Goal: Task Accomplishment & Management: Use online tool/utility

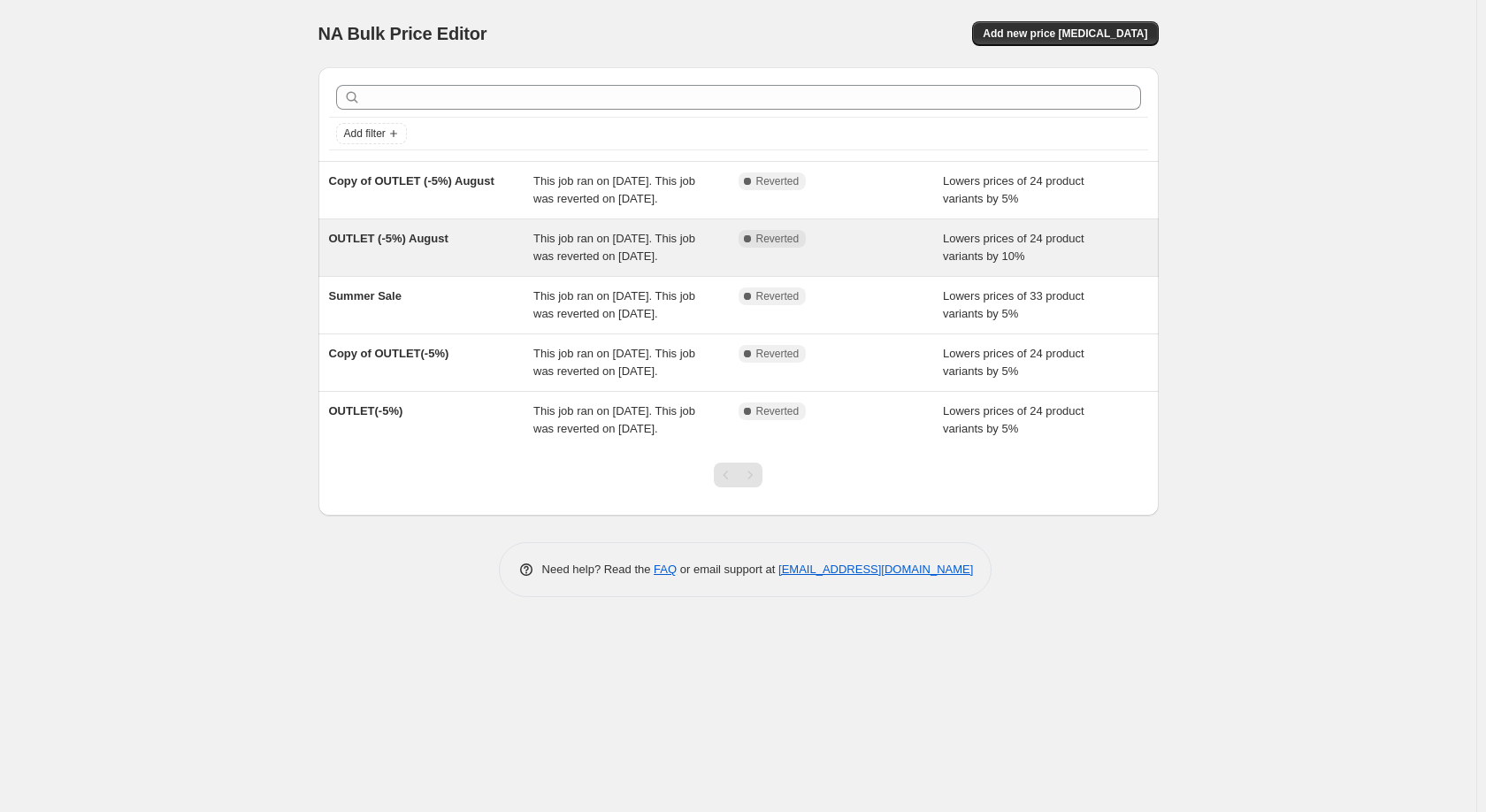
click at [490, 266] on div "OUTLET (-5%) August" at bounding box center [431, 248] width 206 height 36
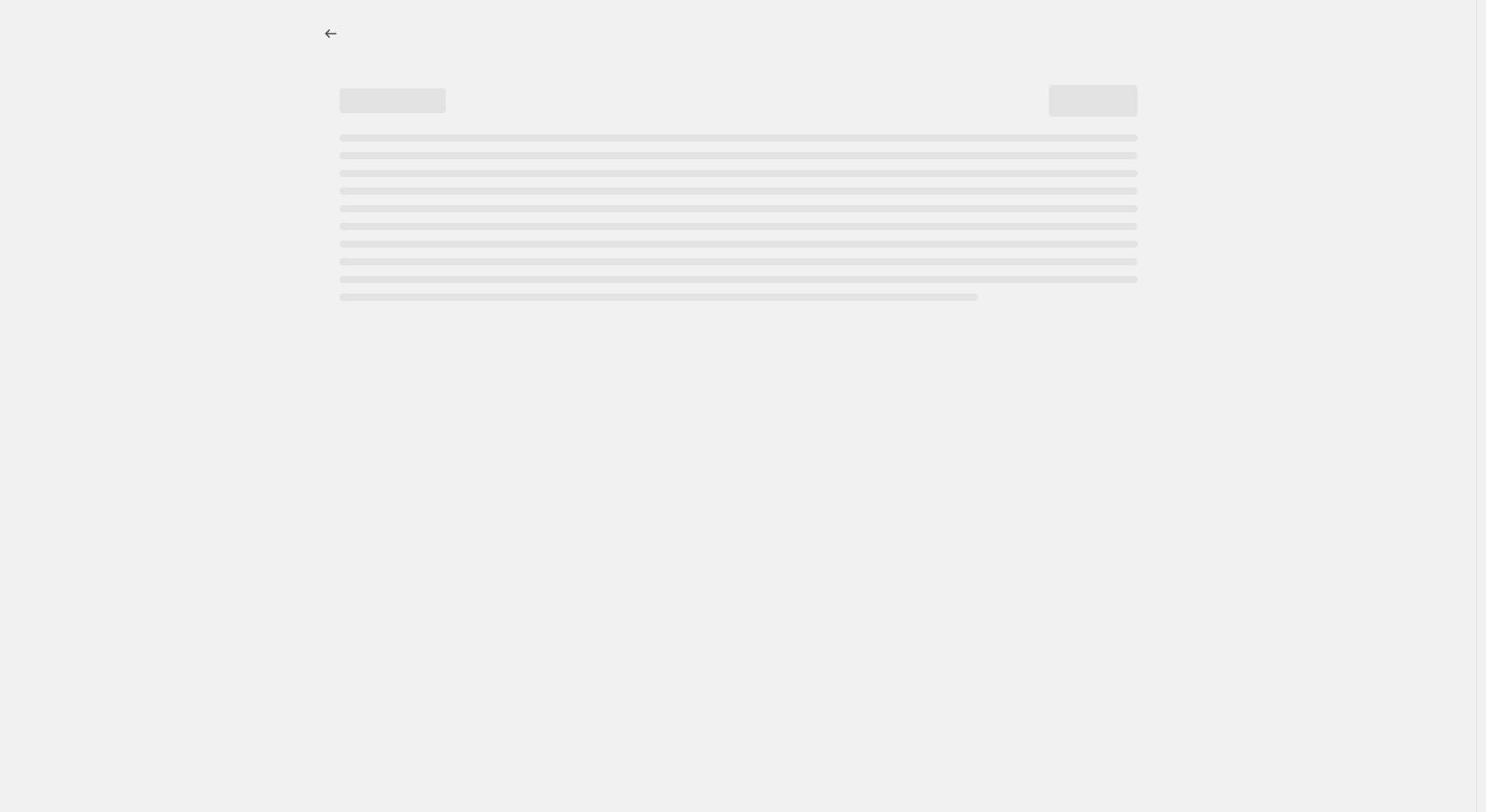
select select "percentage"
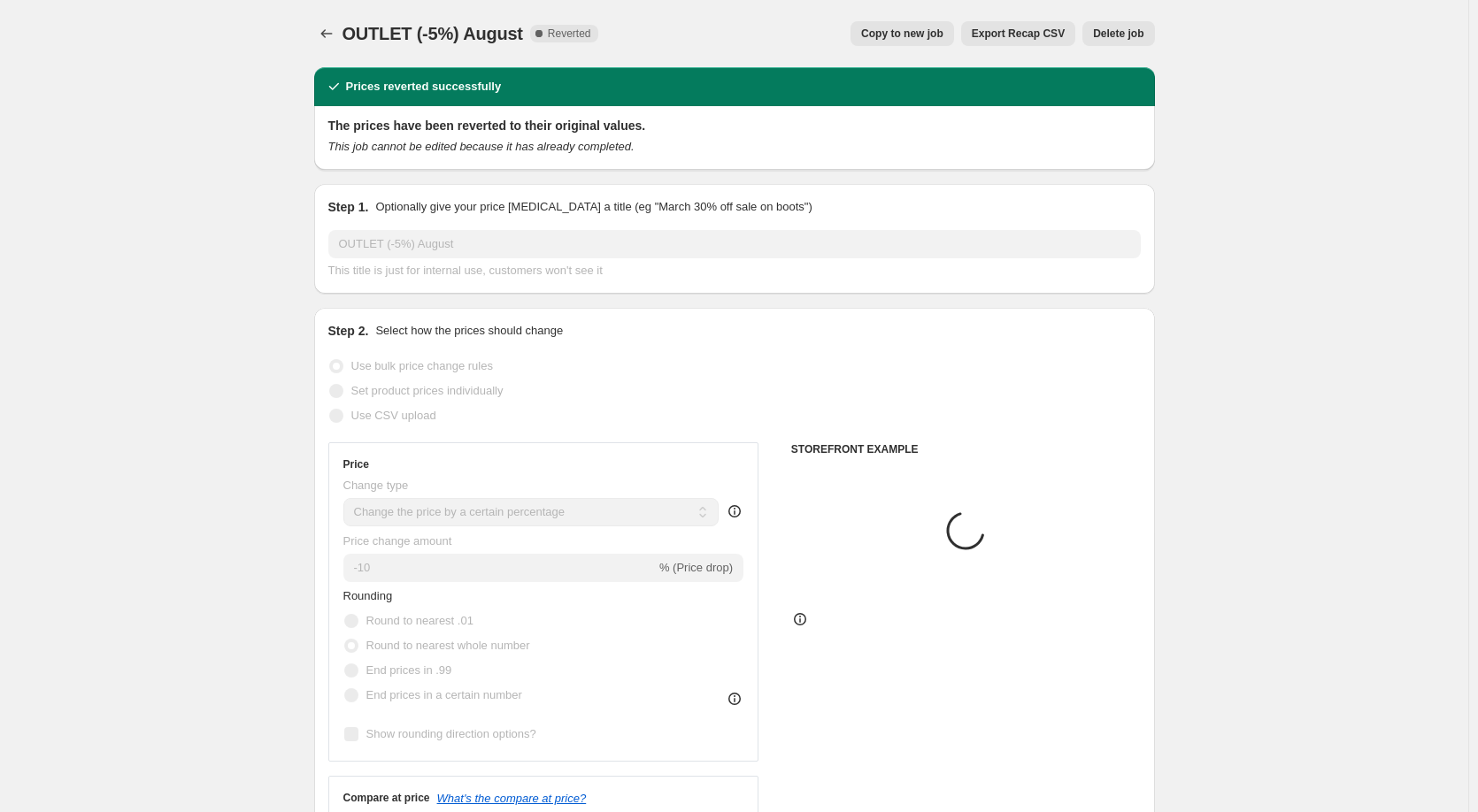
select select "collection"
